Goal: Book appointment/travel/reservation

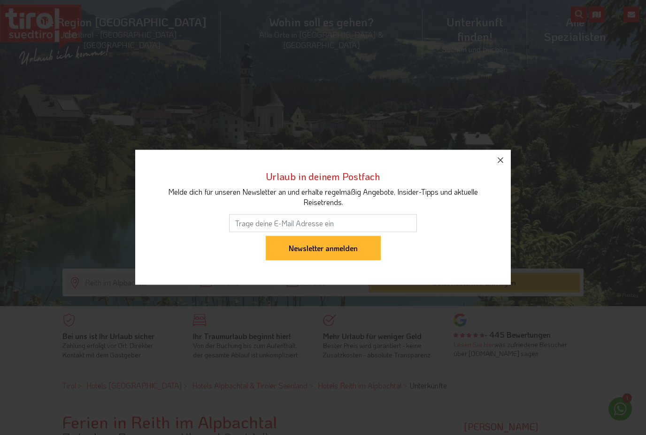
scroll to position [70, 0]
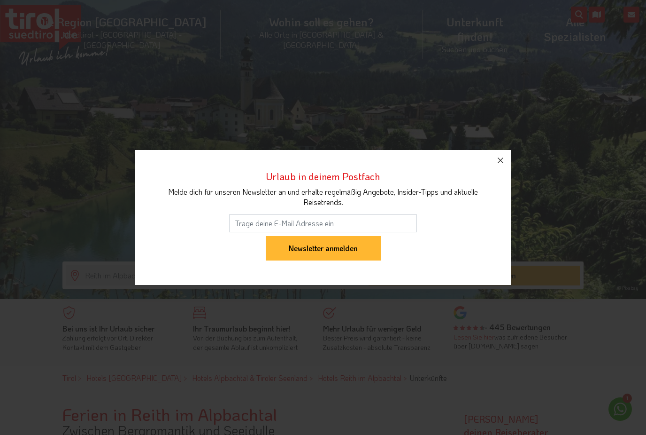
click at [498, 166] on icon "button" at bounding box center [500, 160] width 11 height 11
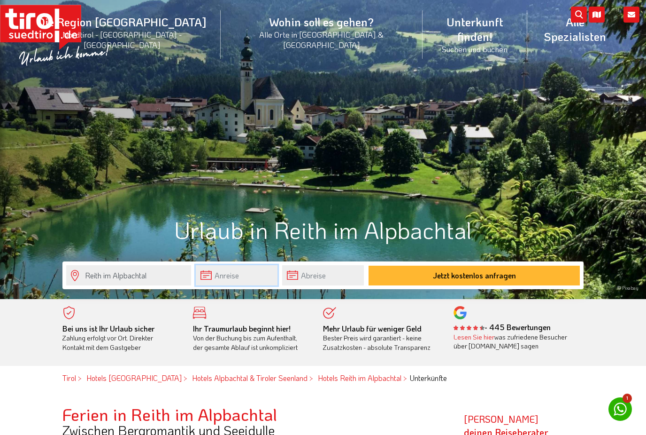
click at [246, 285] on body "Die Region Tirol Nordtirol - Südtirol - Osttirol Tirol/Nordtirol Tirol/Nordtiro…" at bounding box center [323, 147] width 646 height 435
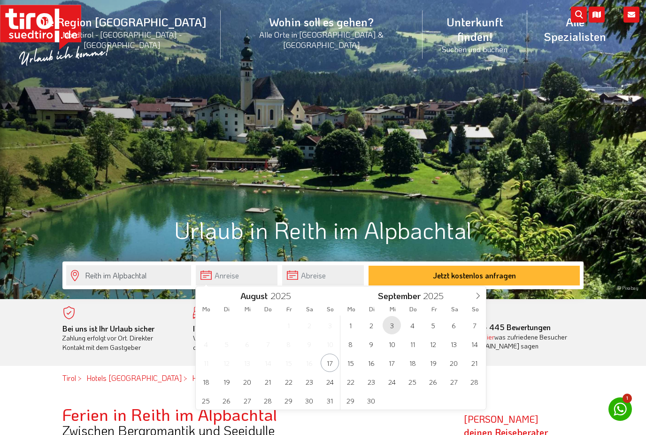
click at [393, 331] on span "3" at bounding box center [392, 325] width 18 height 18
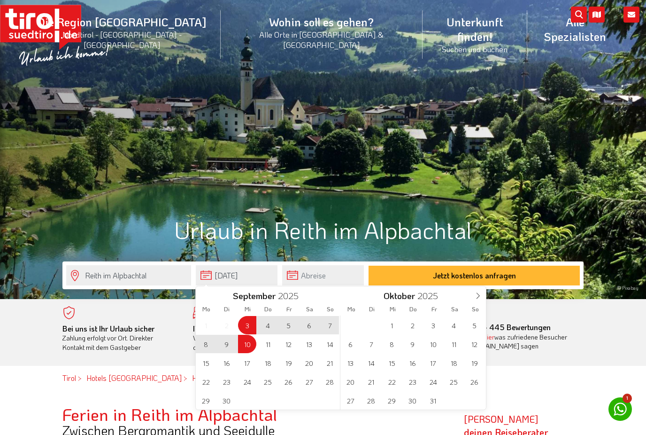
click at [250, 346] on span "10" at bounding box center [247, 343] width 18 height 18
type input "[DATE]"
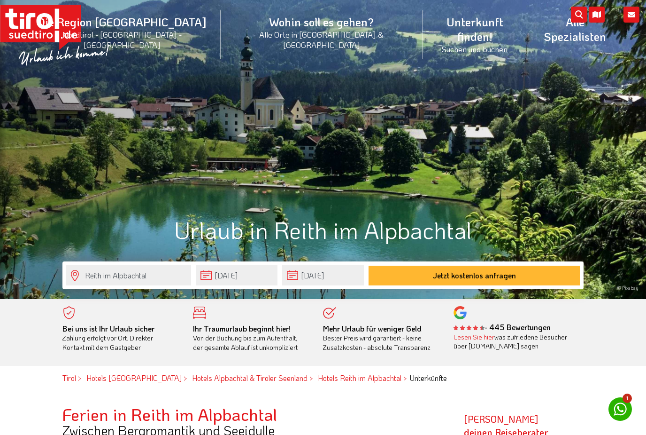
click at [551, 272] on button "Jetzt kostenlos anfragen" at bounding box center [474, 275] width 211 height 20
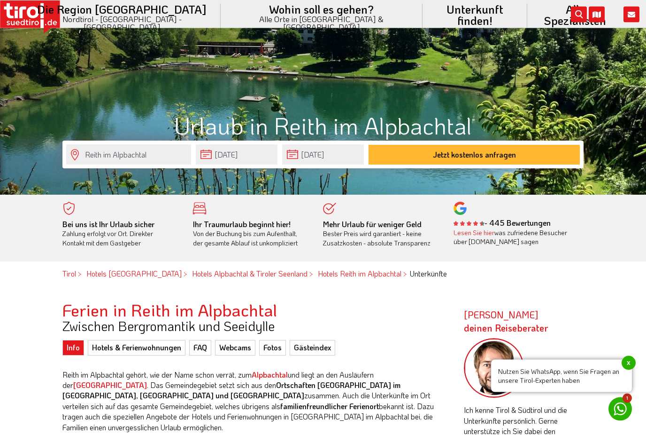
scroll to position [213, 0]
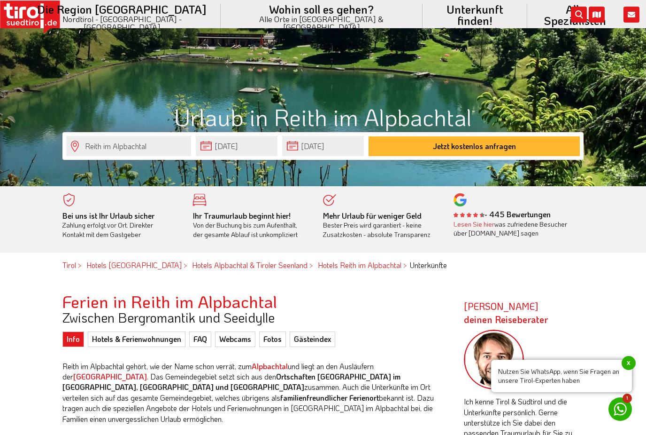
click at [116, 341] on link "Hotels & Ferienwohnungen" at bounding box center [137, 338] width 98 height 15
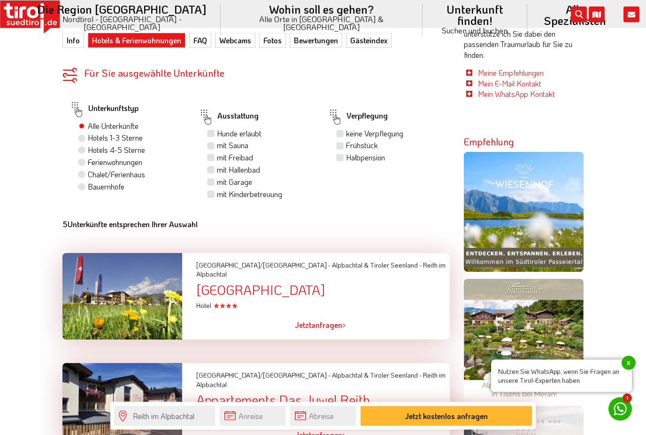
scroll to position [607, 0]
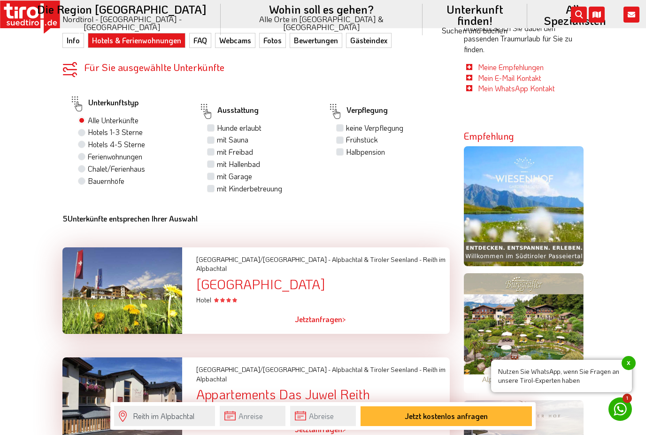
click at [92, 144] on label "Hotels 4-5 Sterne" at bounding box center [116, 144] width 57 height 10
click at [86, 144] on input "Hotels 4-5 Sterne" at bounding box center [83, 144] width 6 height 6
radio input "true"
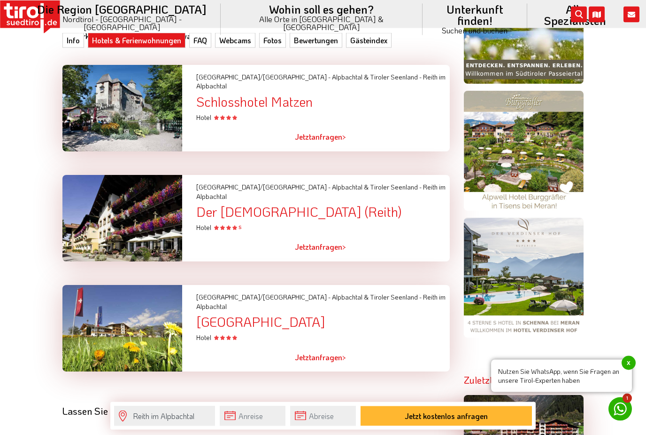
scroll to position [790, 0]
click at [339, 346] on link "Jetzt anfragen >" at bounding box center [320, 357] width 51 height 22
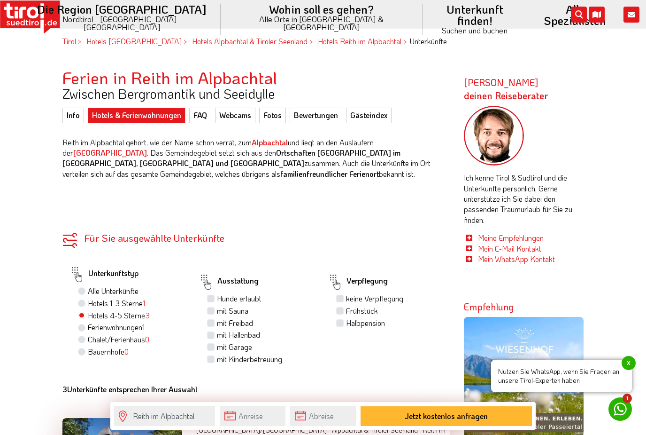
scroll to position [406, 0]
